Goal: Use online tool/utility: Utilize a website feature to perform a specific function

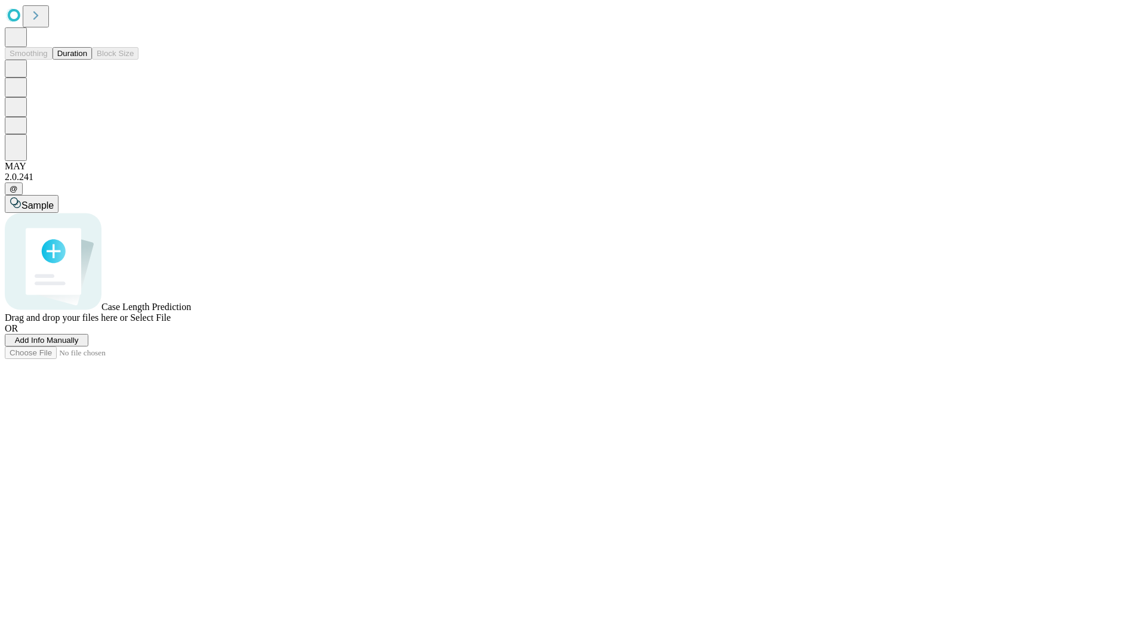
click at [87, 60] on button "Duration" at bounding box center [72, 53] width 39 height 13
click at [171, 323] on span "Select File" at bounding box center [150, 318] width 41 height 10
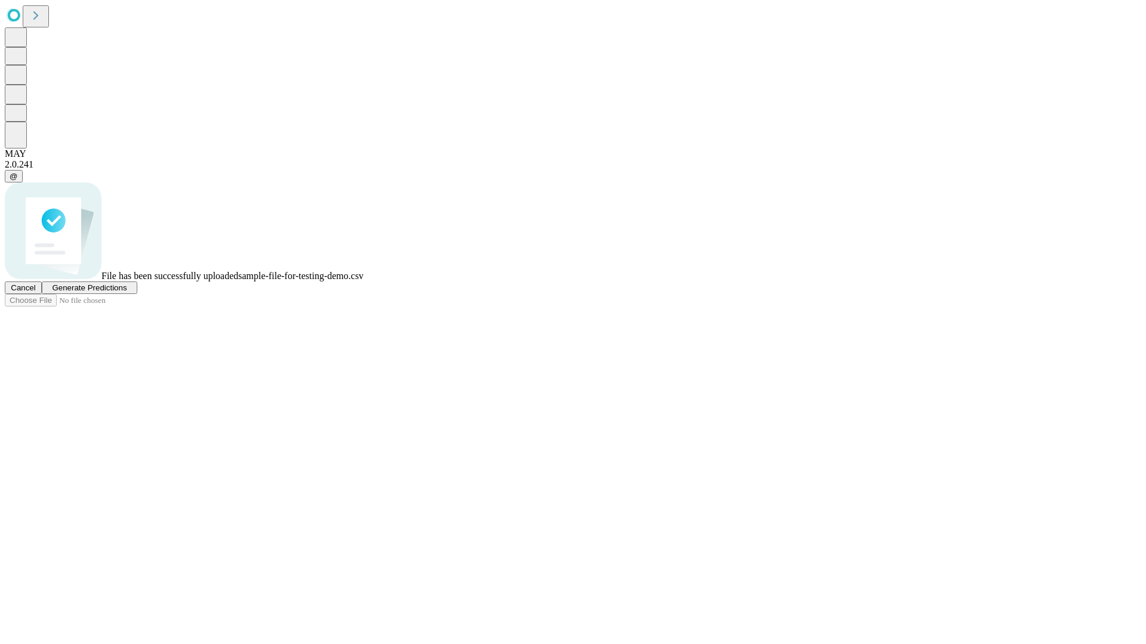
click at [127, 292] on span "Generate Predictions" at bounding box center [89, 287] width 75 height 9
